Goal: Task Accomplishment & Management: Use online tool/utility

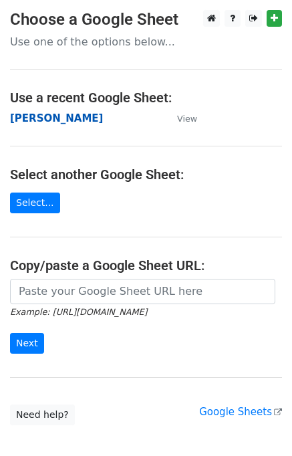
click at [22, 122] on strong "[PERSON_NAME]" at bounding box center [56, 118] width 93 height 12
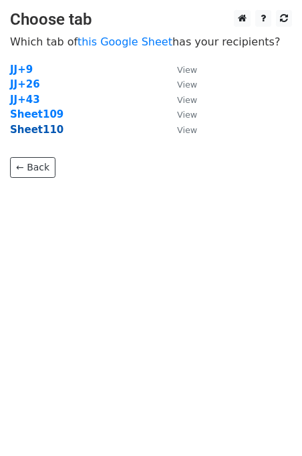
click at [37, 134] on strong "Sheet110" at bounding box center [36, 130] width 53 height 12
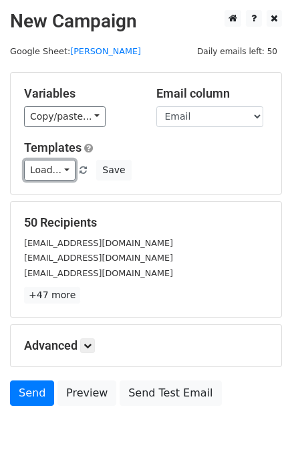
click at [51, 175] on link "Load..." at bounding box center [49, 170] width 51 height 21
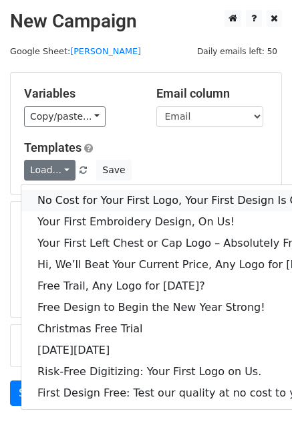
click at [74, 205] on link "No Cost for Your First Logo, Your First Design Is On Us!" at bounding box center [182, 200] width 323 height 21
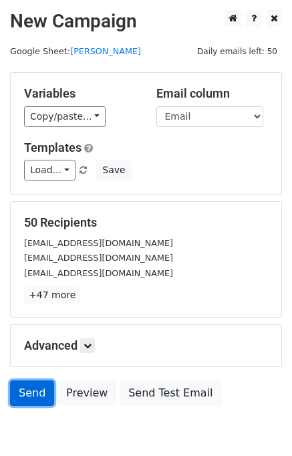
click at [26, 385] on link "Send" at bounding box center [32, 392] width 44 height 25
